Goal: Task Accomplishment & Management: Use online tool/utility

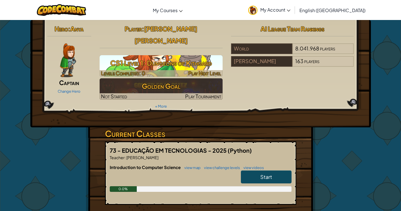
click at [141, 57] on h3 "CS1 Level 1: Dungeons of Kithgard" at bounding box center [161, 63] width 123 height 13
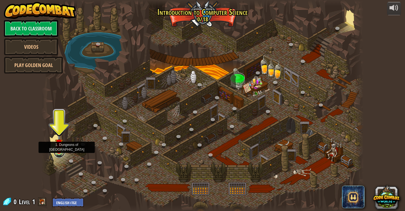
click at [62, 153] on link at bounding box center [59, 151] width 11 height 11
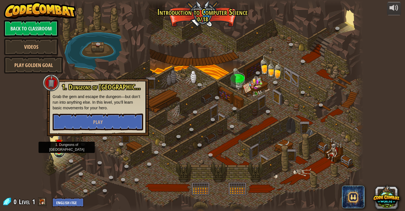
drag, startPoint x: 62, startPoint y: 153, endPoint x: 62, endPoint y: 150, distance: 3.4
click at [62, 150] on div at bounding box center [59, 151] width 6 height 6
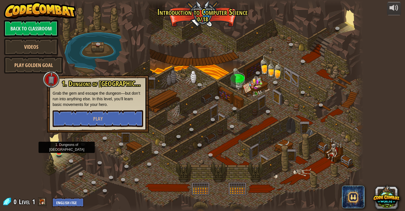
click at [64, 148] on div at bounding box center [202, 105] width 323 height 211
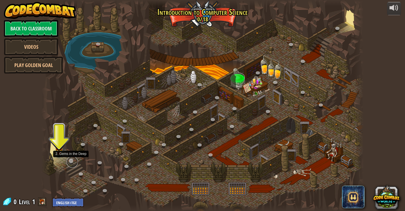
click at [70, 163] on link at bounding box center [72, 161] width 11 height 11
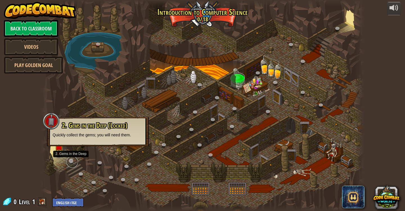
click at [70, 163] on link at bounding box center [72, 161] width 11 height 11
click at [104, 142] on div "2. Gems in the Deep (Locked) Quickly collect the gems; you will need them." at bounding box center [98, 131] width 102 height 29
click at [71, 132] on p "Quickly collect the gems; you will need them." at bounding box center [98, 135] width 91 height 6
click at [85, 115] on div at bounding box center [202, 105] width 323 height 211
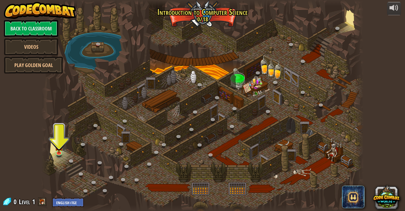
click at [282, 170] on div at bounding box center [202, 105] width 323 height 211
drag, startPoint x: 109, startPoint y: 178, endPoint x: 114, endPoint y: 177, distance: 5.4
click at [110, 178] on link at bounding box center [112, 178] width 11 height 11
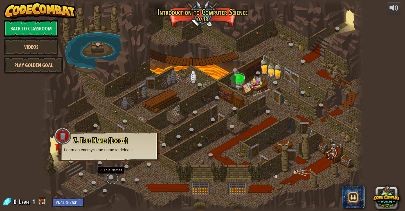
click at [114, 177] on link at bounding box center [112, 178] width 11 height 11
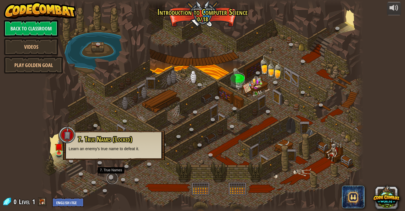
click at [114, 177] on link at bounding box center [112, 178] width 11 height 11
click at [233, 156] on div at bounding box center [202, 105] width 323 height 211
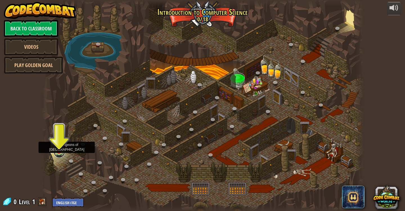
click at [58, 154] on link at bounding box center [59, 151] width 11 height 11
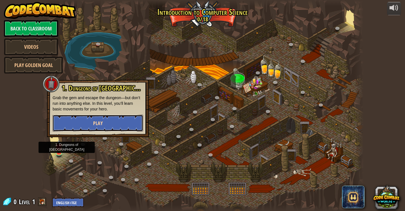
click at [86, 126] on button "Play" at bounding box center [98, 123] width 91 height 17
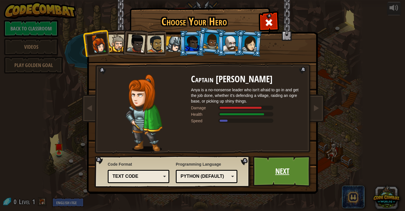
click at [263, 175] on link "Next" at bounding box center [282, 171] width 59 height 31
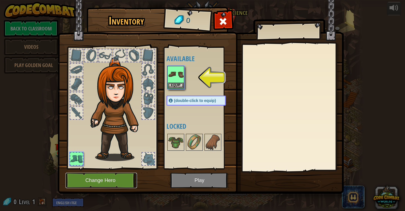
click at [120, 187] on button "Change Hero" at bounding box center [102, 180] width 72 height 15
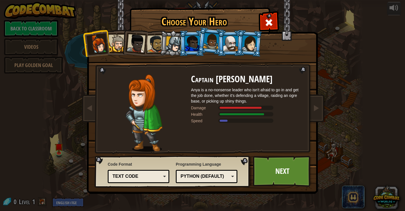
click at [278, 189] on img at bounding box center [204, 93] width 244 height 202
click at [278, 182] on link "Next" at bounding box center [282, 171] width 59 height 31
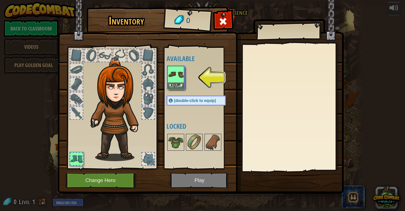
click at [206, 184] on img at bounding box center [201, 91] width 286 height 204
click at [204, 180] on img at bounding box center [201, 91] width 286 height 204
click at [179, 73] on img at bounding box center [176, 74] width 16 height 16
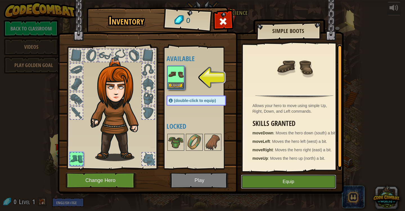
click at [271, 188] on button "Equip" at bounding box center [288, 182] width 95 height 14
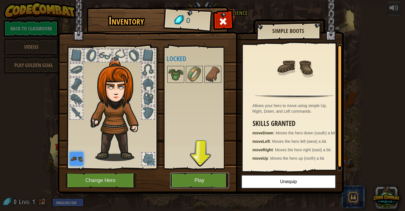
click at [204, 180] on button "Play" at bounding box center [199, 180] width 59 height 15
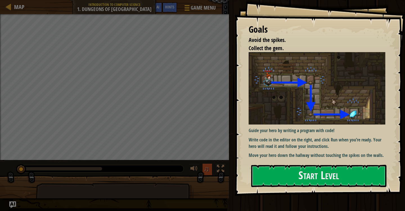
click at [209, 169] on span "♫" at bounding box center [207, 168] width 6 height 8
click at [298, 175] on button "Start Level" at bounding box center [318, 176] width 135 height 22
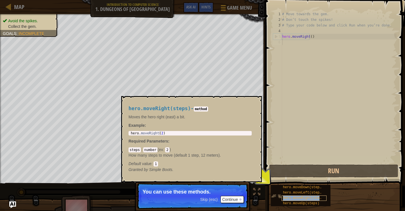
click at [298, 199] on span "hero.moveRight(steps)" at bounding box center [304, 198] width 43 height 4
click at [274, 192] on img at bounding box center [276, 196] width 11 height 11
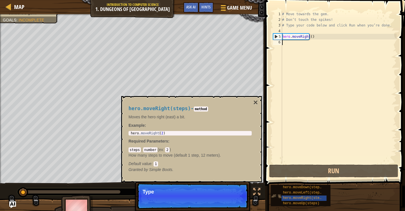
scroll to position [3, 0]
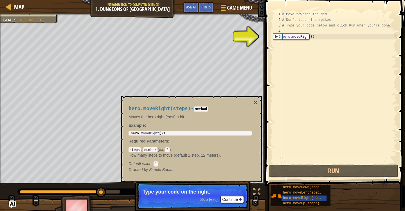
click at [284, 38] on div "# Move towards the gem. # Don’t touch the spikes! # Type your code below and cl…" at bounding box center [339, 92] width 116 height 163
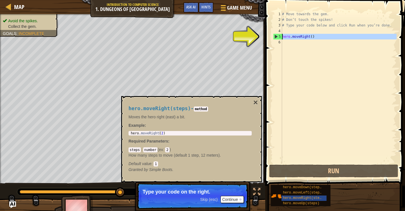
click at [276, 37] on div "5" at bounding box center [278, 37] width 9 height 6
type textarea "hero.moveRight()"
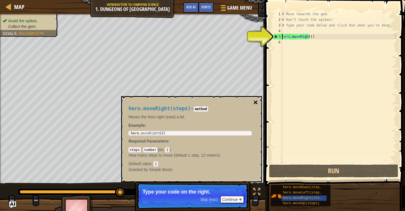
click at [256, 101] on button "×" at bounding box center [256, 103] width 5 height 8
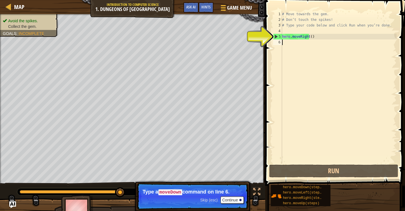
type textarea "hero.moveRight()"
type textarea "# Type your code below and click Run when you’re done."
type textarea "hero.moveRight()"
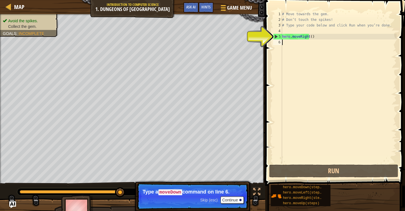
type textarea "hero.moveRight()"
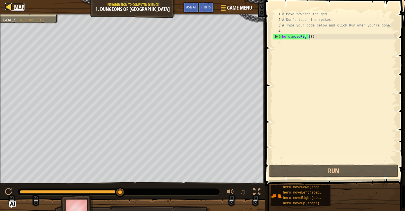
click at [7, 6] on div at bounding box center [8, 6] width 7 height 7
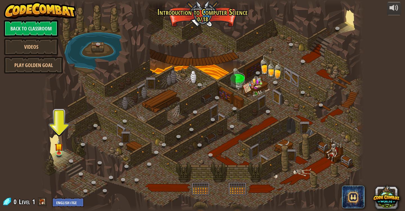
click at [282, 102] on div at bounding box center [202, 105] width 323 height 211
click at [57, 128] on div at bounding box center [202, 105] width 323 height 211
drag, startPoint x: 58, startPoint y: 135, endPoint x: 60, endPoint y: 153, distance: 18.7
click at [60, 153] on div "25. Kithgard Gates (Locked) Escape the Kithgard dungeons, and don't let the gua…" at bounding box center [202, 105] width 323 height 211
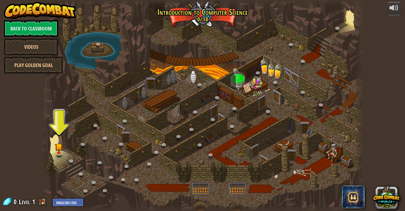
click at [52, 142] on div at bounding box center [202, 105] width 323 height 211
click at [61, 130] on div at bounding box center [202, 105] width 323 height 211
drag, startPoint x: 260, startPoint y: 162, endPoint x: 161, endPoint y: 203, distance: 107.0
click at [161, 203] on div at bounding box center [202, 105] width 323 height 211
drag, startPoint x: 139, startPoint y: 195, endPoint x: 136, endPoint y: 194, distance: 3.1
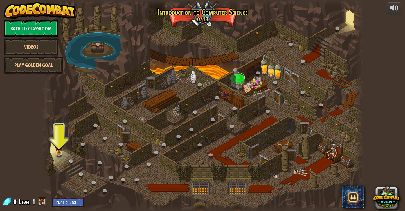
click at [136, 194] on div at bounding box center [202, 105] width 323 height 211
click at [64, 146] on div at bounding box center [202, 105] width 323 height 211
drag, startPoint x: 56, startPoint y: 126, endPoint x: 62, endPoint y: 142, distance: 17.1
click at [62, 142] on div "25. Kithgard Gates (Locked) Escape the Kithgard dungeons, and don't let the gua…" at bounding box center [202, 105] width 323 height 211
click at [66, 201] on select "English ([GEOGRAPHIC_DATA]) English ([GEOGRAPHIC_DATA]) 简体中文 繁體中文 русский españ…" at bounding box center [68, 202] width 32 height 9
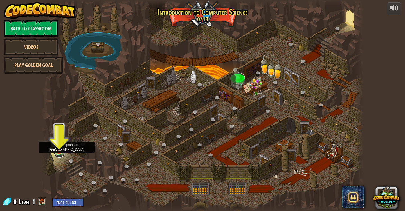
click at [55, 150] on link at bounding box center [59, 151] width 11 height 11
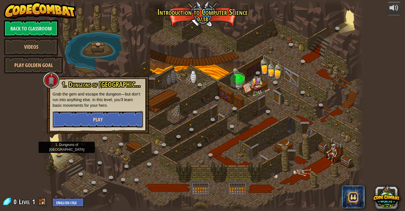
click at [85, 119] on button "Play" at bounding box center [98, 119] width 91 height 17
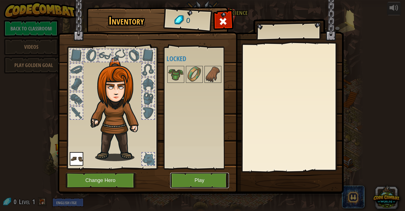
click at [198, 182] on button "Play" at bounding box center [199, 180] width 59 height 15
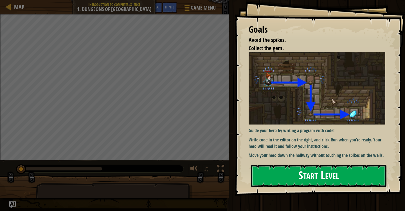
click at [295, 173] on button "Start Level" at bounding box center [318, 176] width 135 height 22
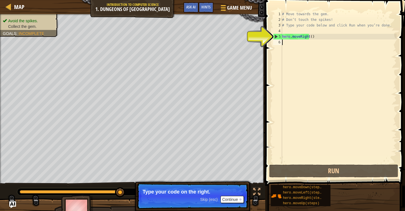
scroll to position [3, 0]
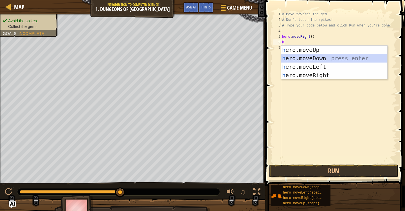
type textarea "h."
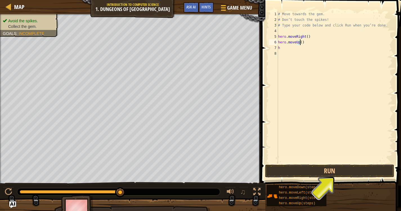
click at [302, 41] on div "# Move towards the gem. # Don’t touch the spikes! # Type your code below and cl…" at bounding box center [335, 92] width 116 height 163
type textarea "h"
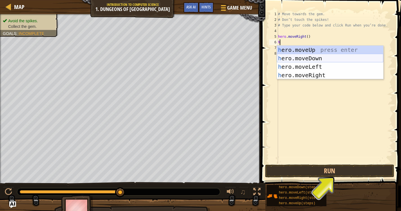
click at [346, 58] on div "h ero.moveUp press enter h ero.moveDown press enter h ero.moveLeft press enter …" at bounding box center [330, 71] width 106 height 51
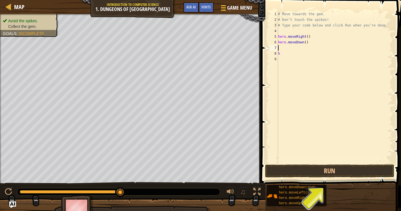
type textarea "h"
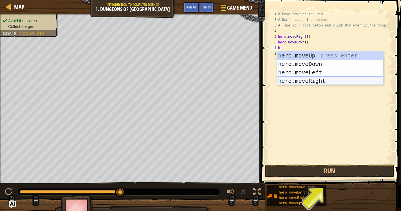
click at [303, 80] on div "h ero.moveUp press enter h ero.moveDown press enter h ero.moveLeft press enter …" at bounding box center [330, 76] width 106 height 51
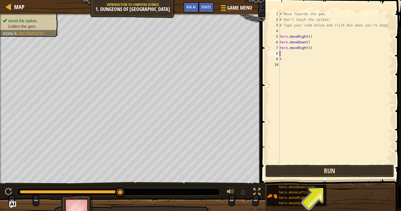
click at [328, 169] on button "Run" at bounding box center [329, 170] width 129 height 13
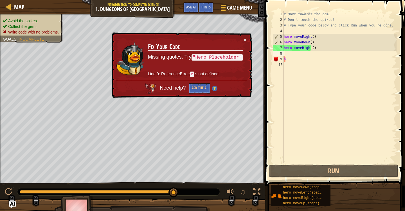
click at [288, 61] on div "# Move towards the gem. # Don’t touch the spikes! # Type your code below and cl…" at bounding box center [340, 92] width 114 height 163
type textarea "h"
